Goal: Entertainment & Leisure: Consume media (video, audio)

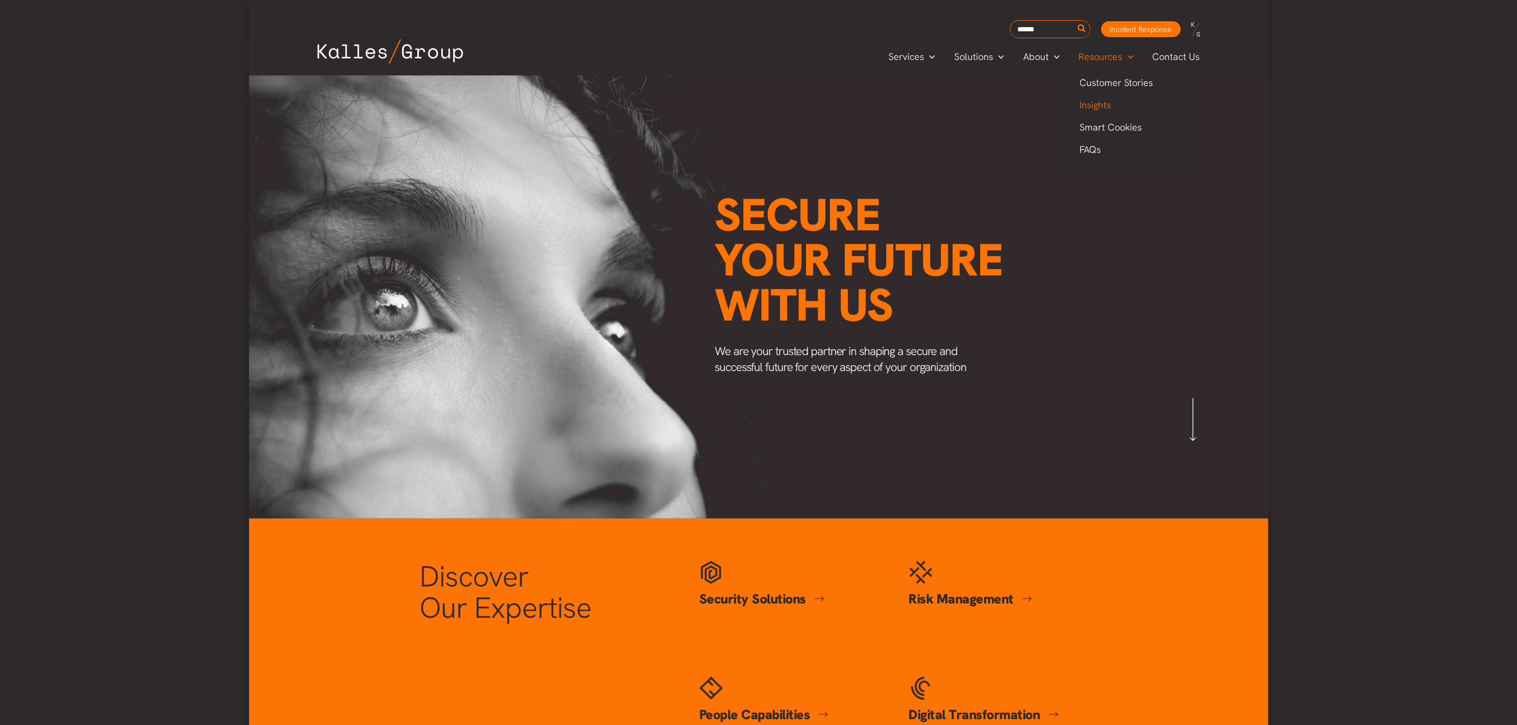
click at [1104, 103] on span "Insights" at bounding box center [1095, 105] width 31 height 12
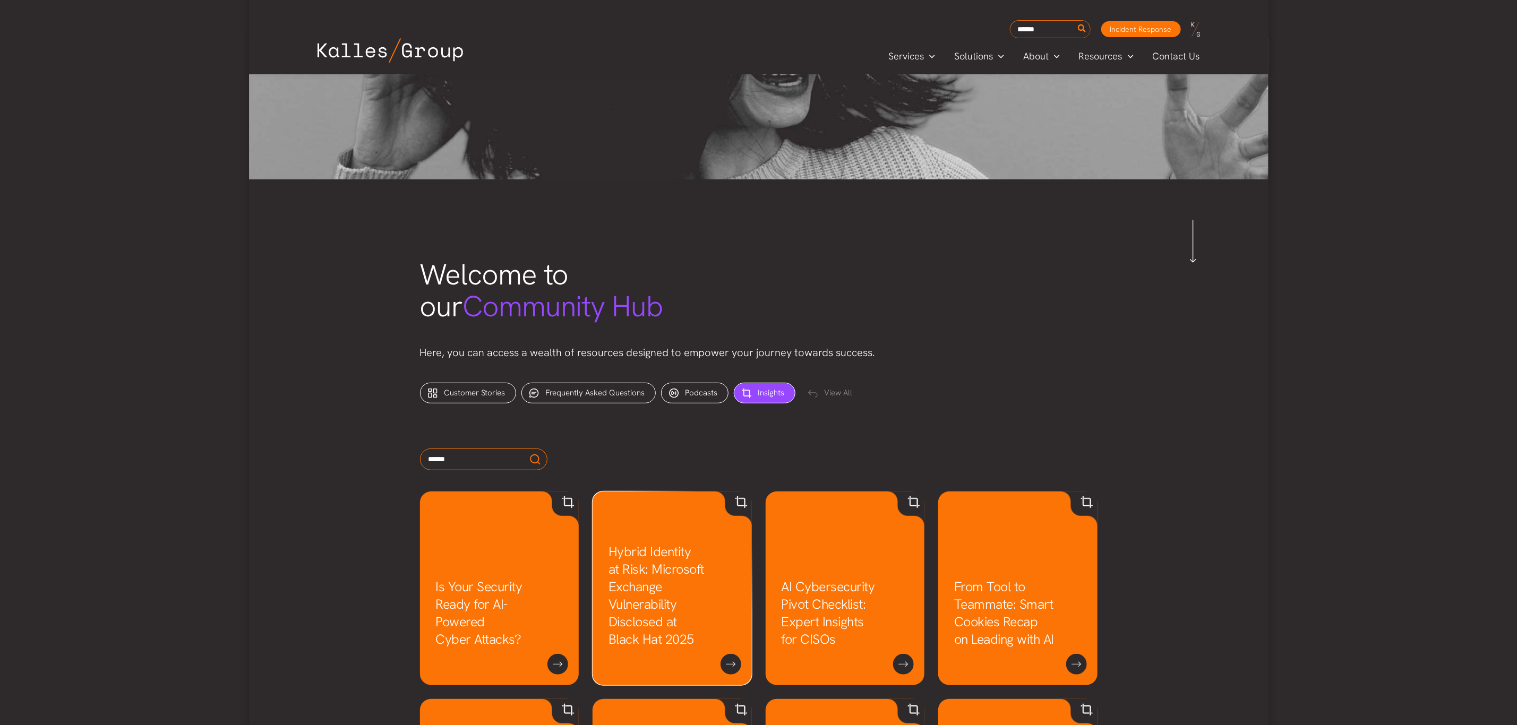
scroll to position [319, 0]
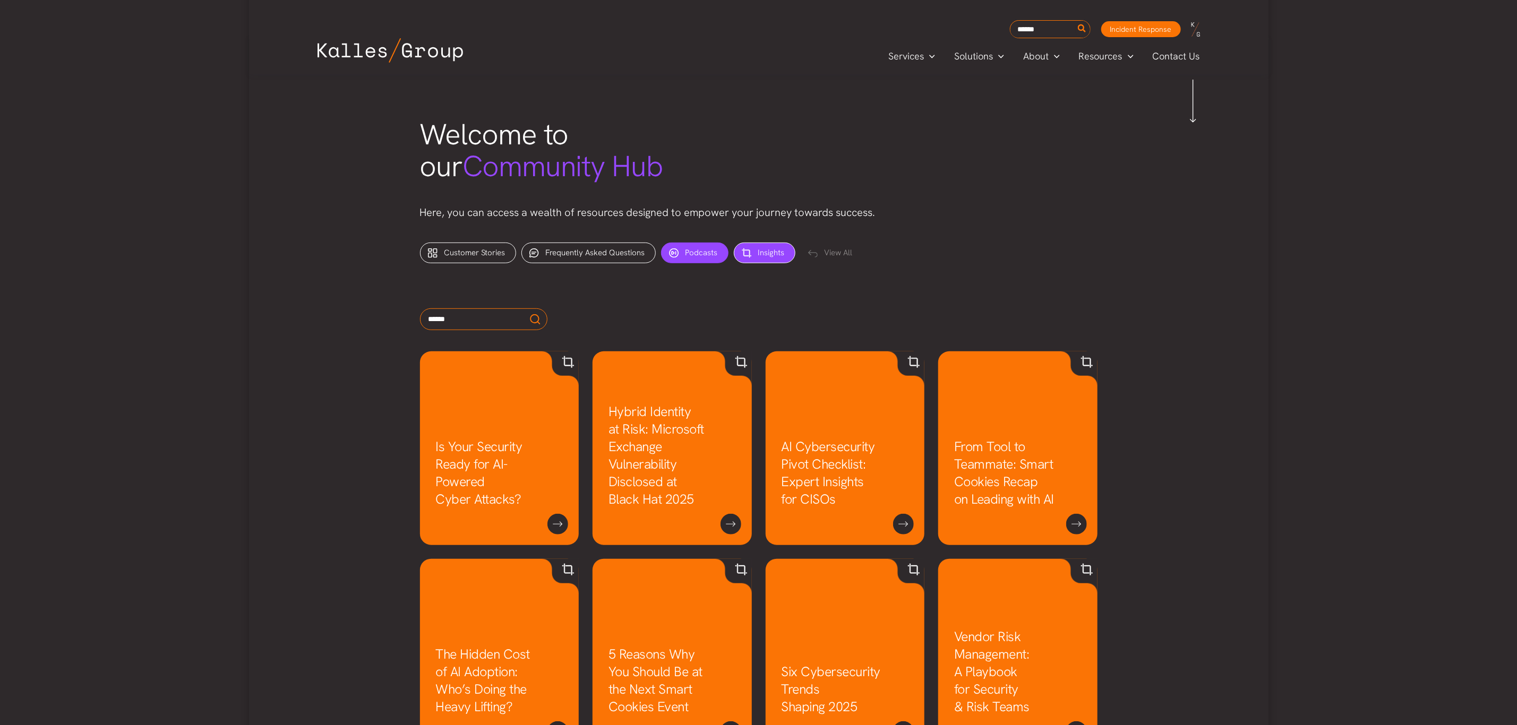
click at [701, 255] on span "Podcasts" at bounding box center [702, 252] width 32 height 11
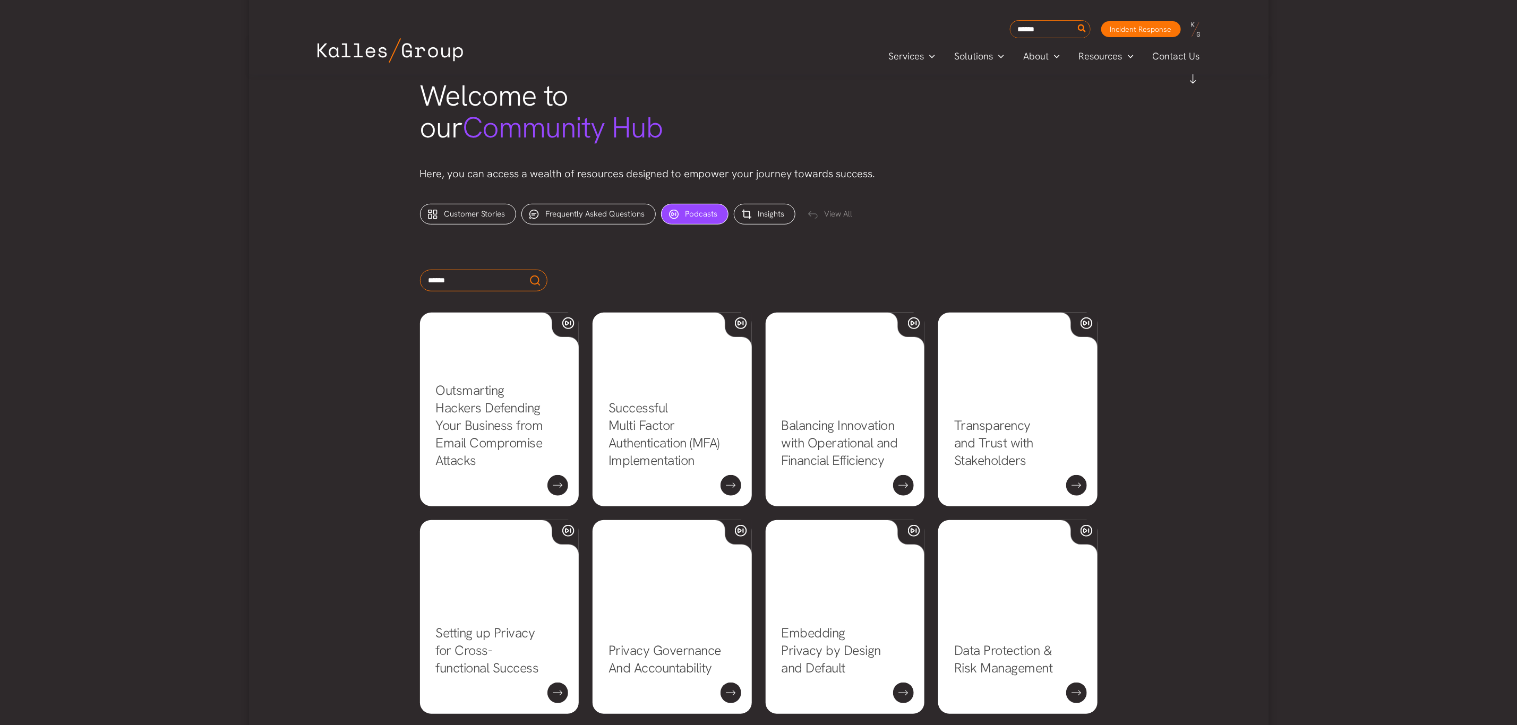
scroll to position [319, 0]
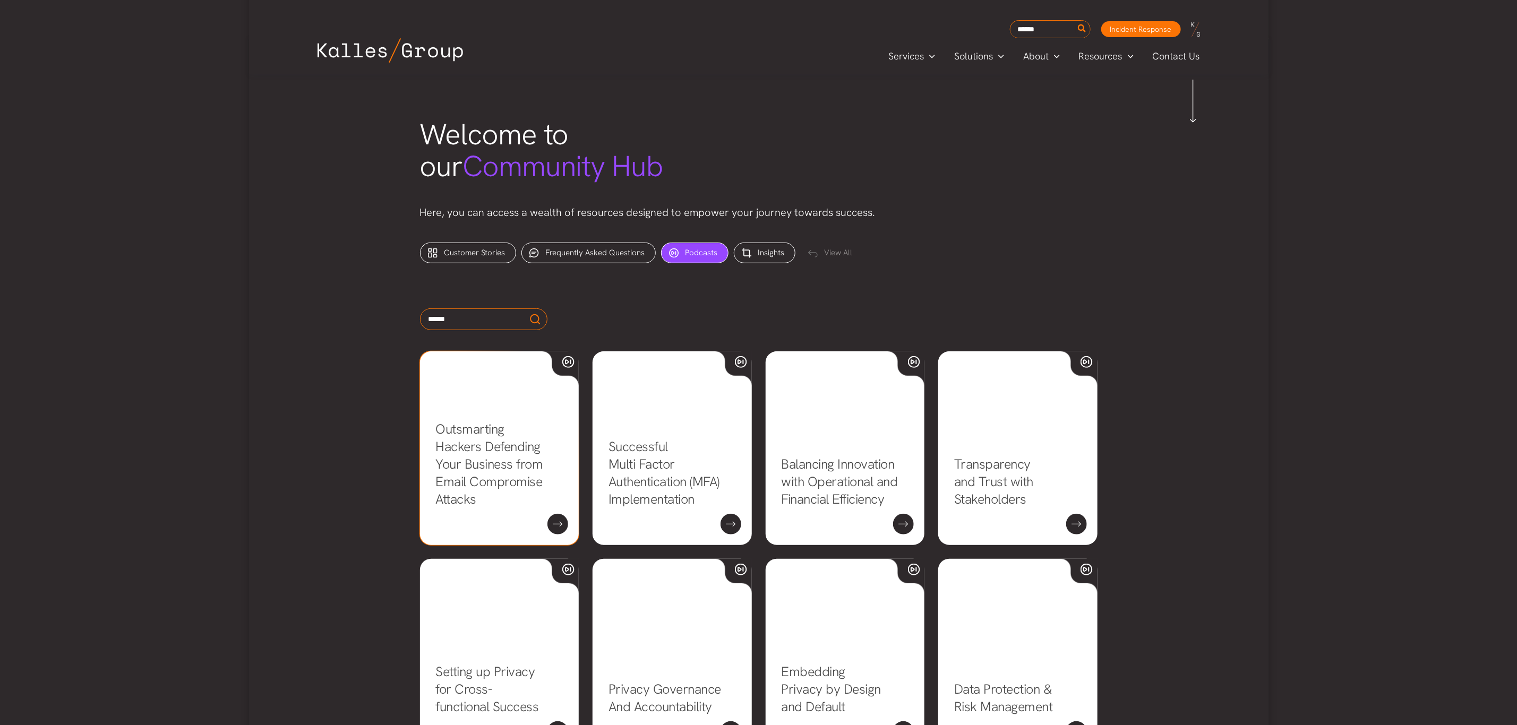
click at [543, 508] on link "Outsmarting Hackers Defending Your Business from Email Compromise Attacks" at bounding box center [489, 465] width 107 height 88
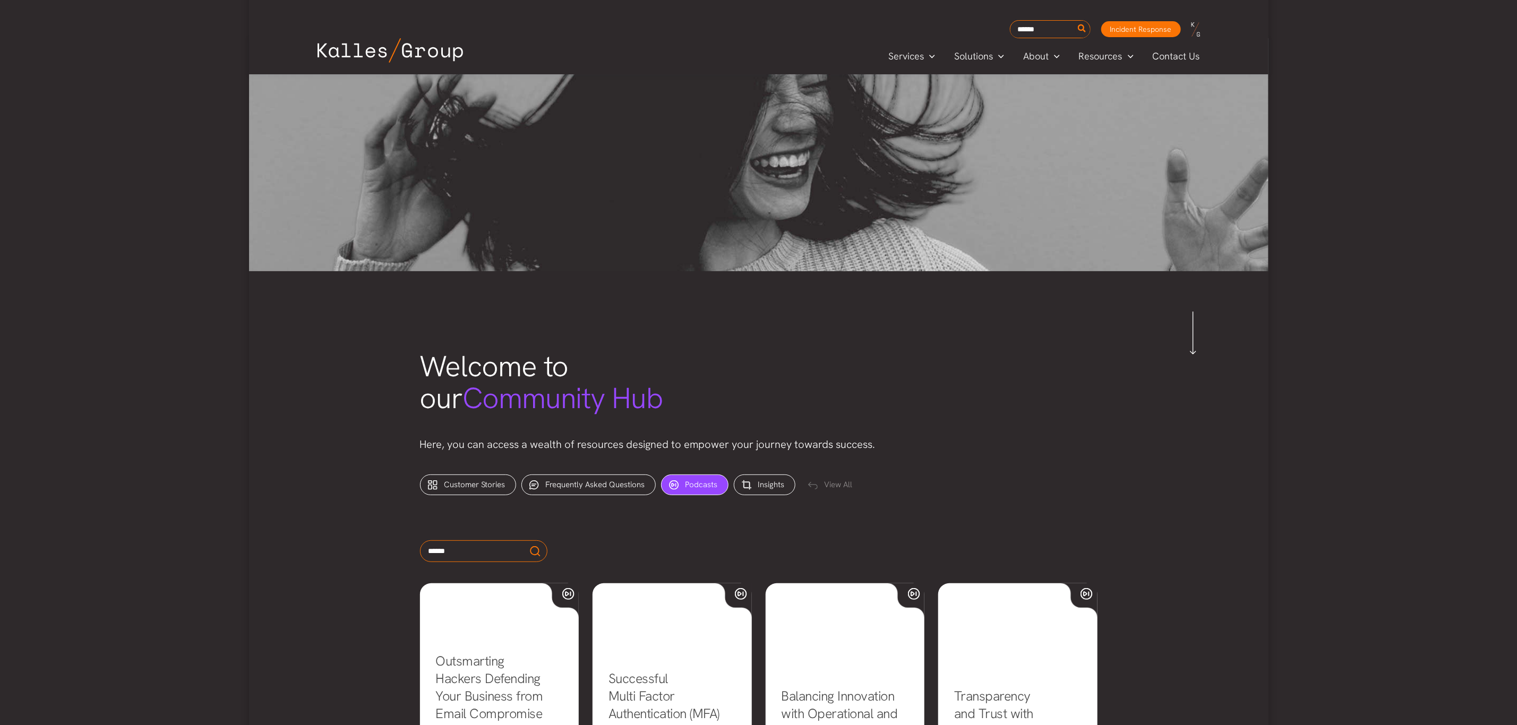
scroll to position [80, 0]
